Goal: Information Seeking & Learning: Compare options

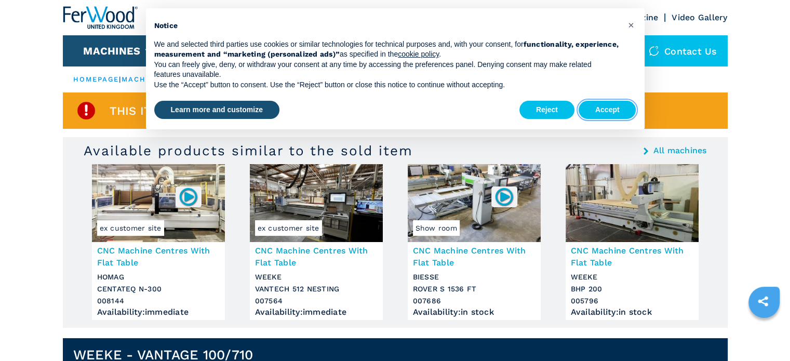
click at [610, 113] on button "Accept" at bounding box center [608, 110] width 58 height 19
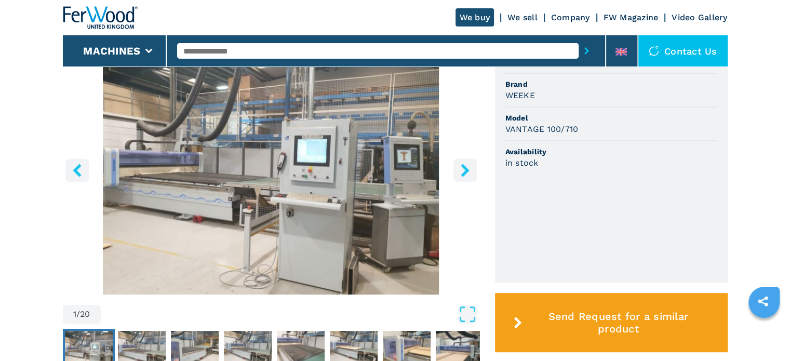
scroll to position [415, 0]
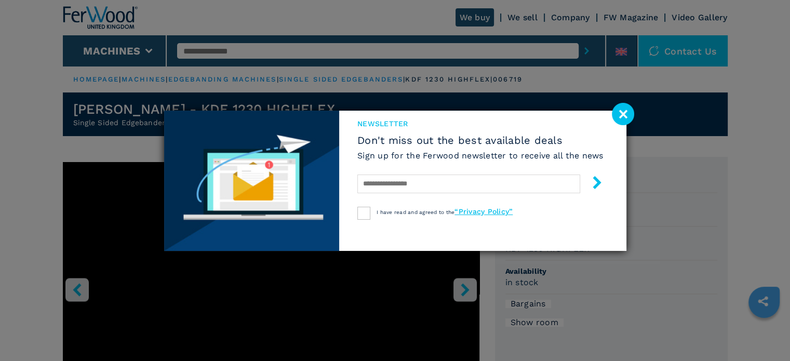
click at [627, 114] on image at bounding box center [623, 114] width 22 height 22
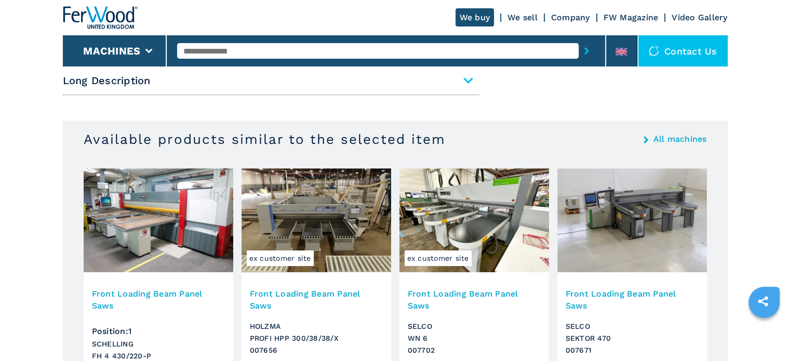
scroll to position [623, 0]
